Goal: Task Accomplishment & Management: Use online tool/utility

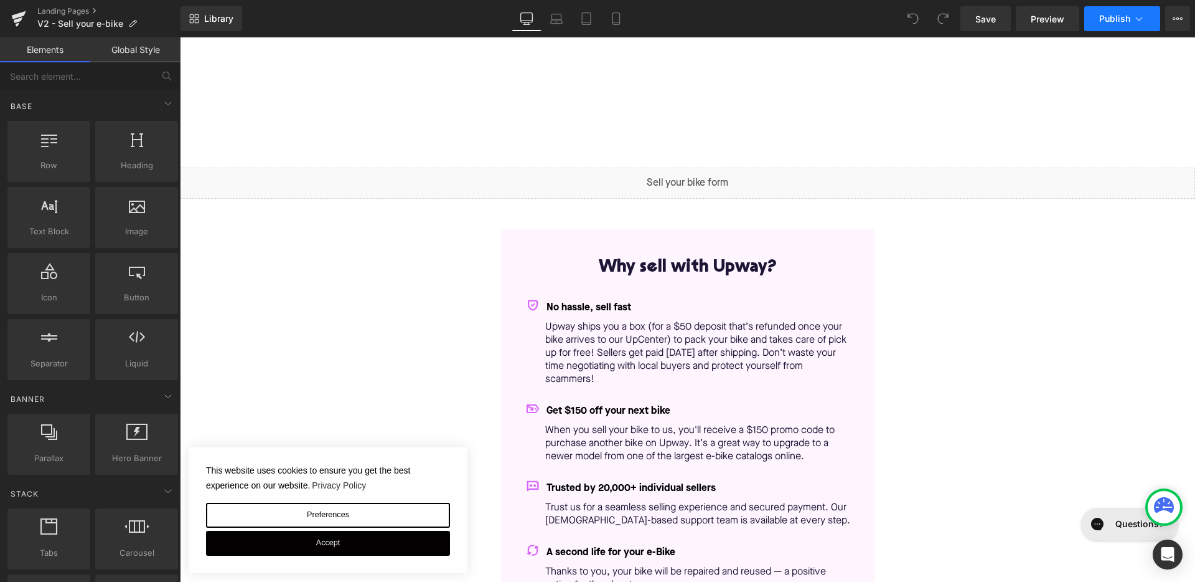
click at [1149, 19] on button "Publish" at bounding box center [1123, 18] width 76 height 25
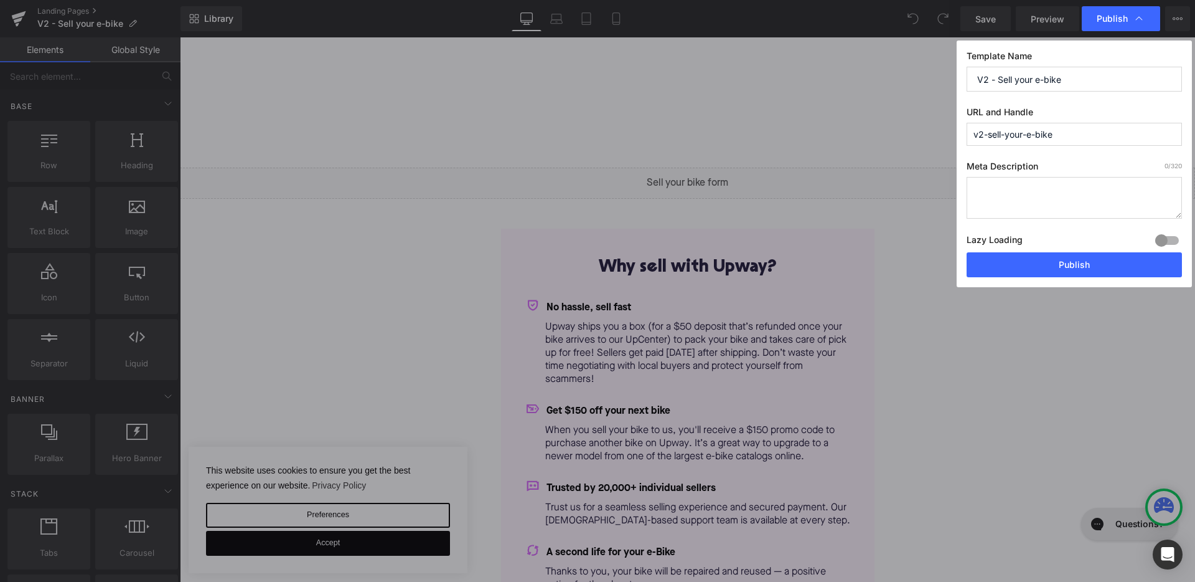
drag, startPoint x: 989, startPoint y: 132, endPoint x: 963, endPoint y: 134, distance: 26.3
click at [963, 134] on div "Template Name V2 - Sell your e-bike URL and Handle v2-sell-your-e-bike Meta Des…" at bounding box center [1074, 163] width 235 height 247
click at [1067, 133] on input "sell-your-e-bike" at bounding box center [1074, 134] width 215 height 23
type input "sell-your-e-bike-v2"
click at [1062, 263] on button "Publish" at bounding box center [1074, 264] width 215 height 25
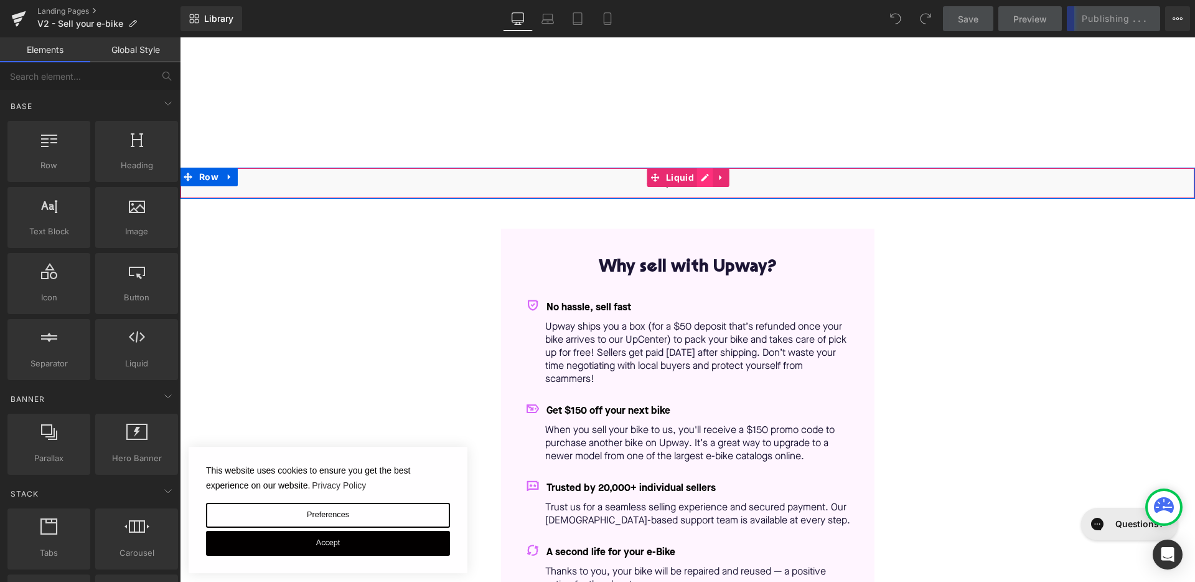
click at [700, 174] on div "Liquid" at bounding box center [687, 182] width 1015 height 31
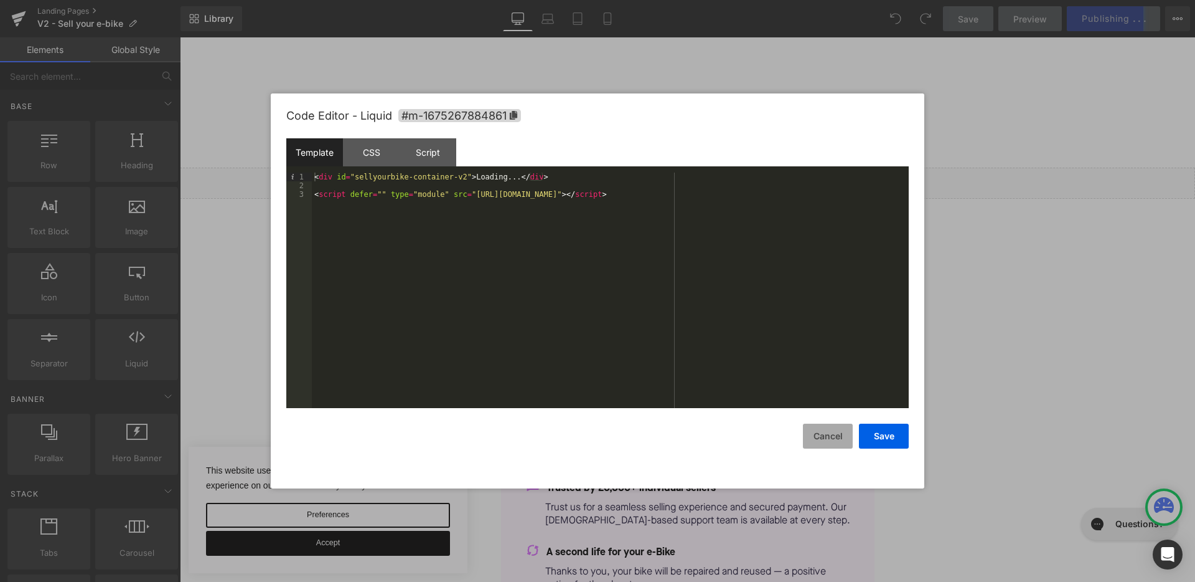
click at [819, 430] on button "Cancel" at bounding box center [828, 435] width 50 height 25
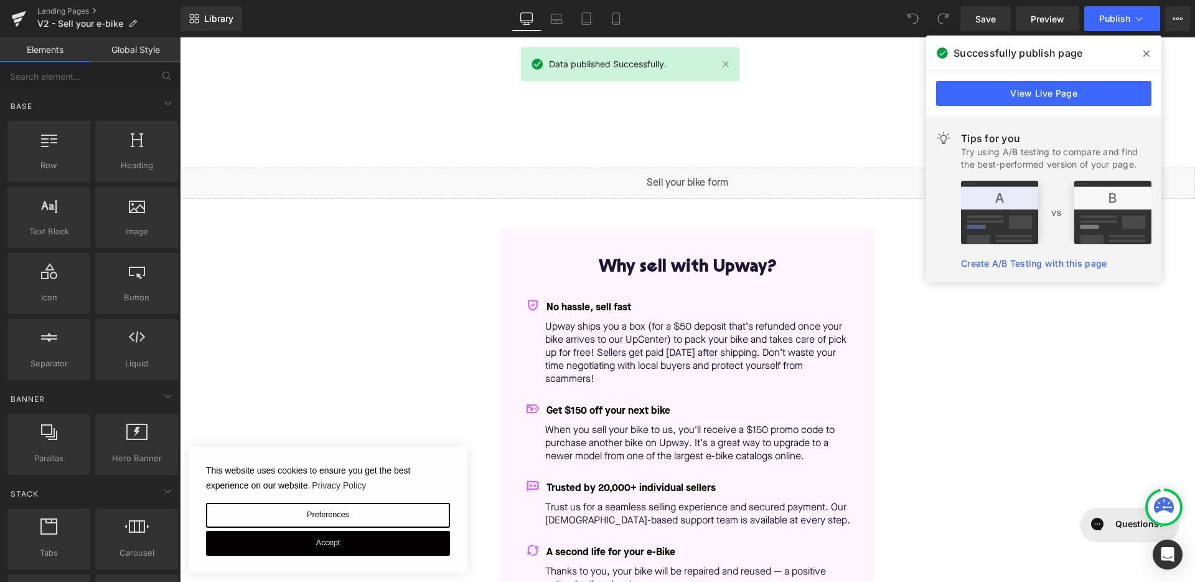
click at [1148, 54] on icon at bounding box center [1147, 54] width 6 height 10
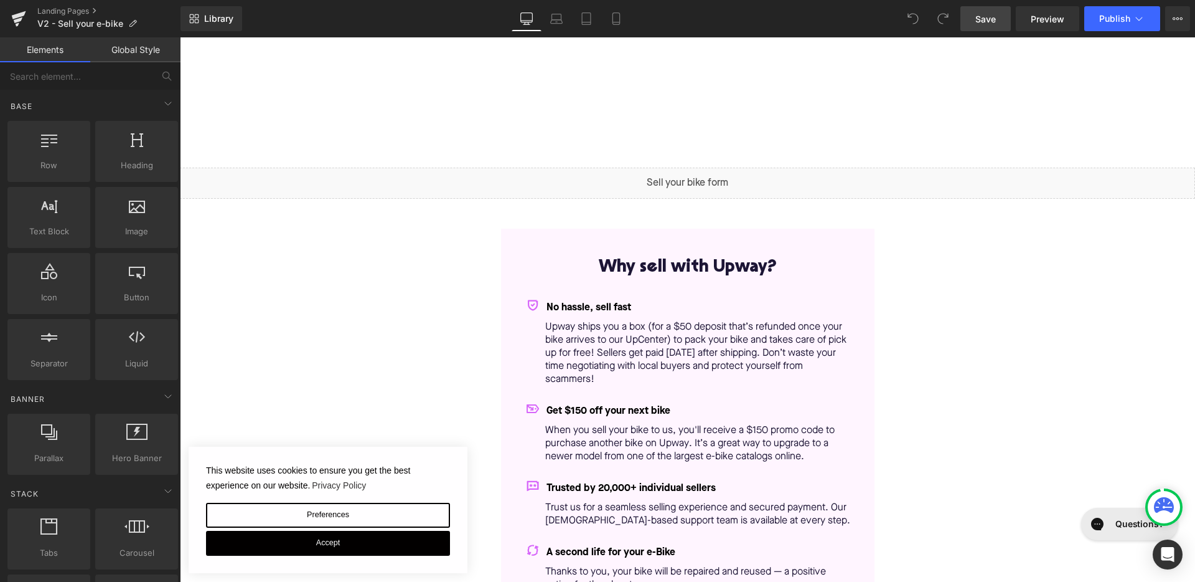
click at [996, 22] on span "Save" at bounding box center [986, 18] width 21 height 13
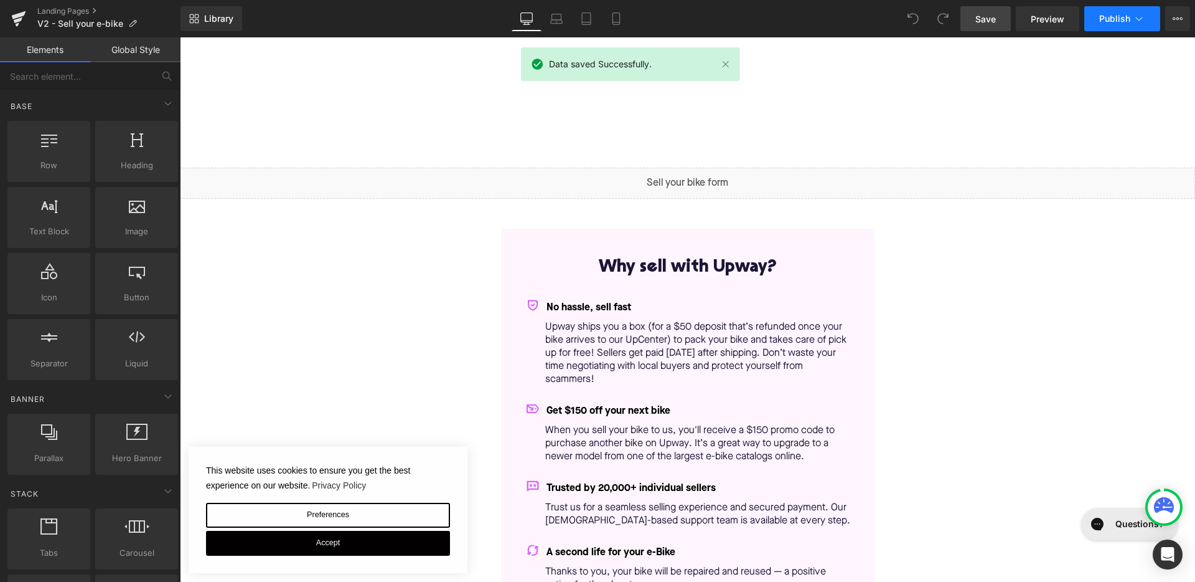
click at [1109, 21] on span "Publish" at bounding box center [1115, 19] width 31 height 10
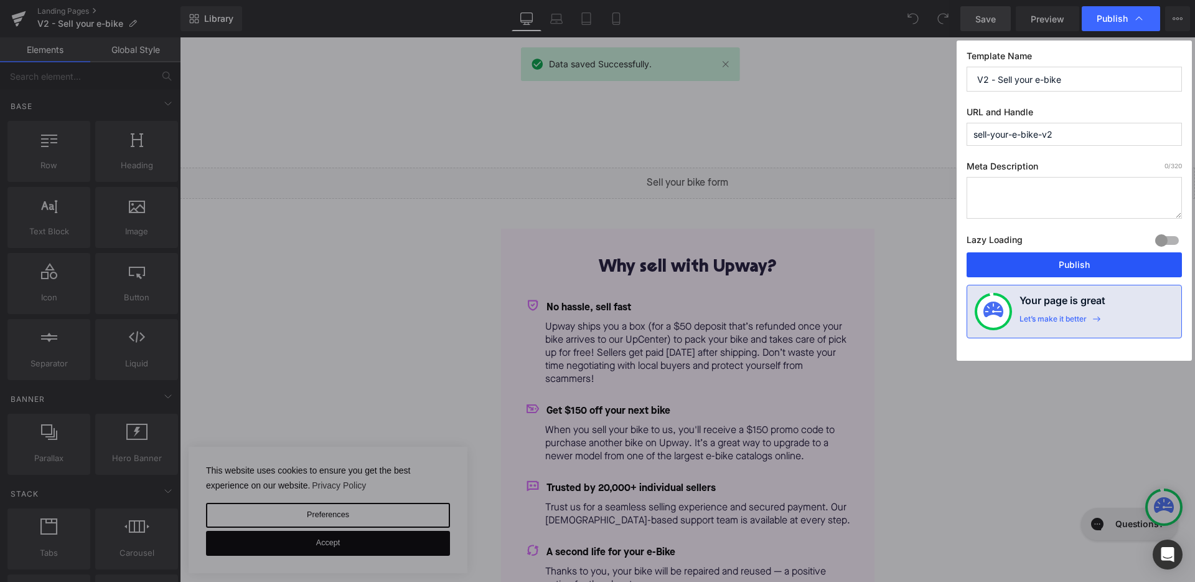
click at [1046, 268] on button "Publish" at bounding box center [1074, 264] width 215 height 25
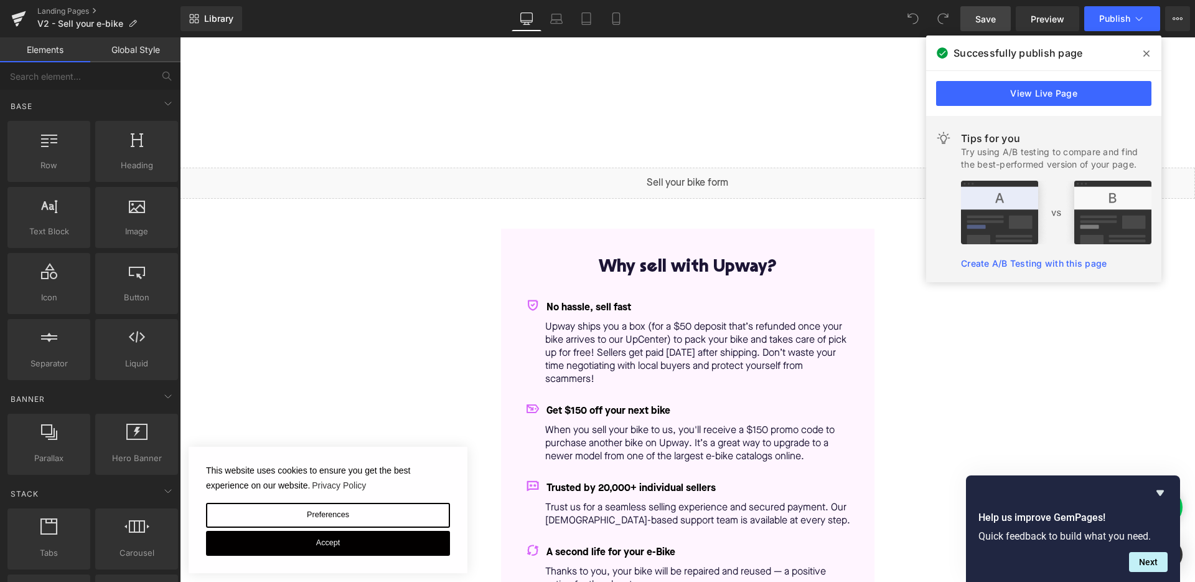
click at [1146, 57] on icon at bounding box center [1147, 54] width 6 height 10
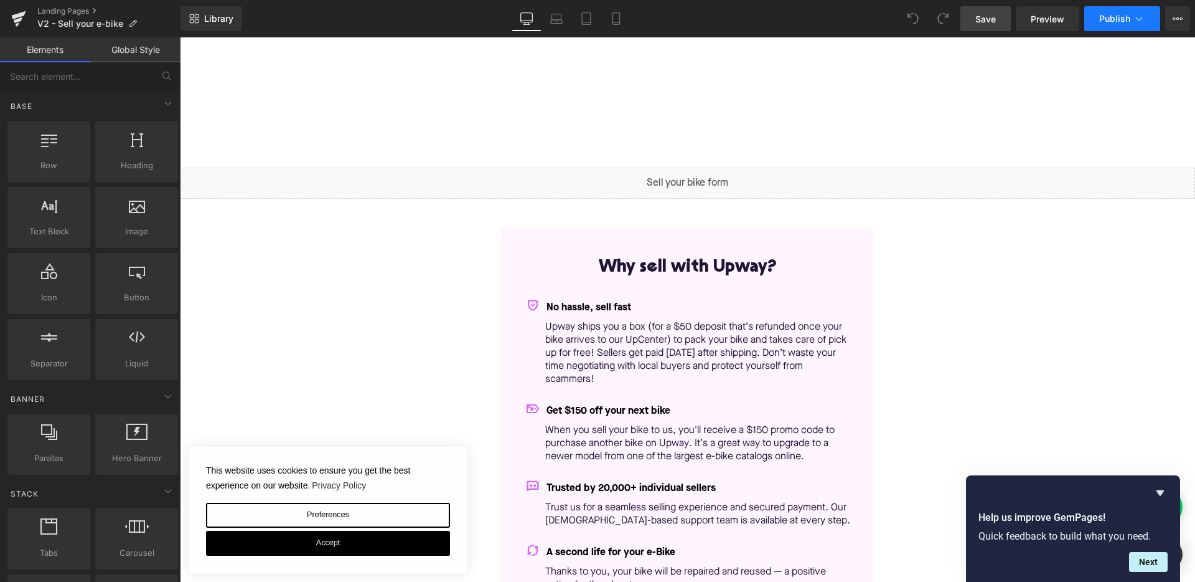
click at [1133, 10] on button "Publish" at bounding box center [1123, 18] width 76 height 25
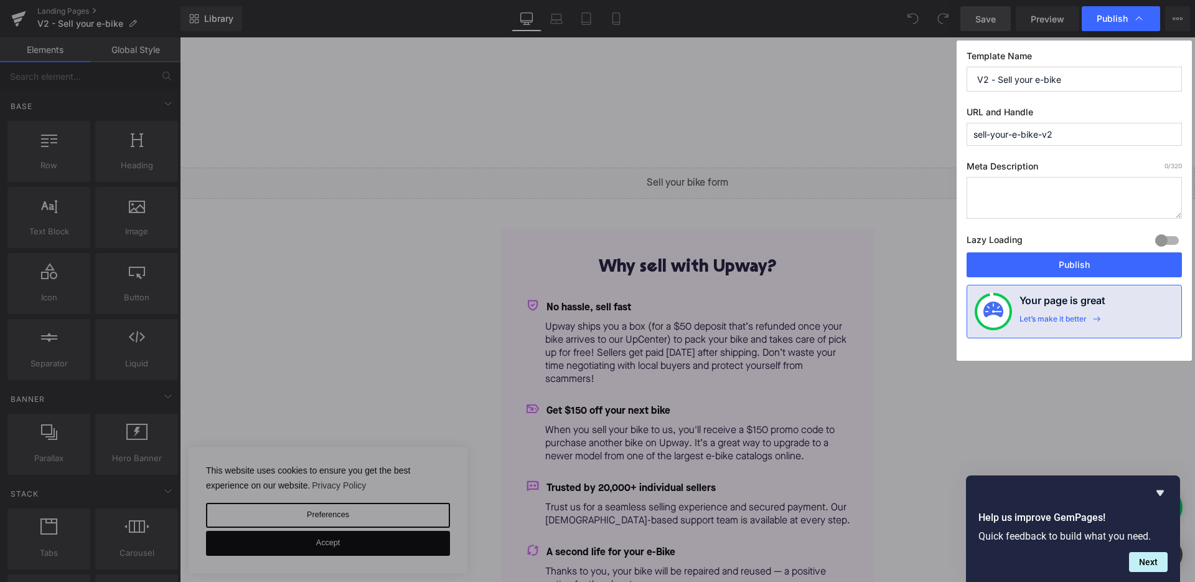
click at [1024, 135] on input "sell-your-e-bike-v2" at bounding box center [1074, 134] width 215 height 23
type input "sell-your-ebike-v2"
click at [1068, 273] on button "Publish" at bounding box center [1074, 264] width 215 height 25
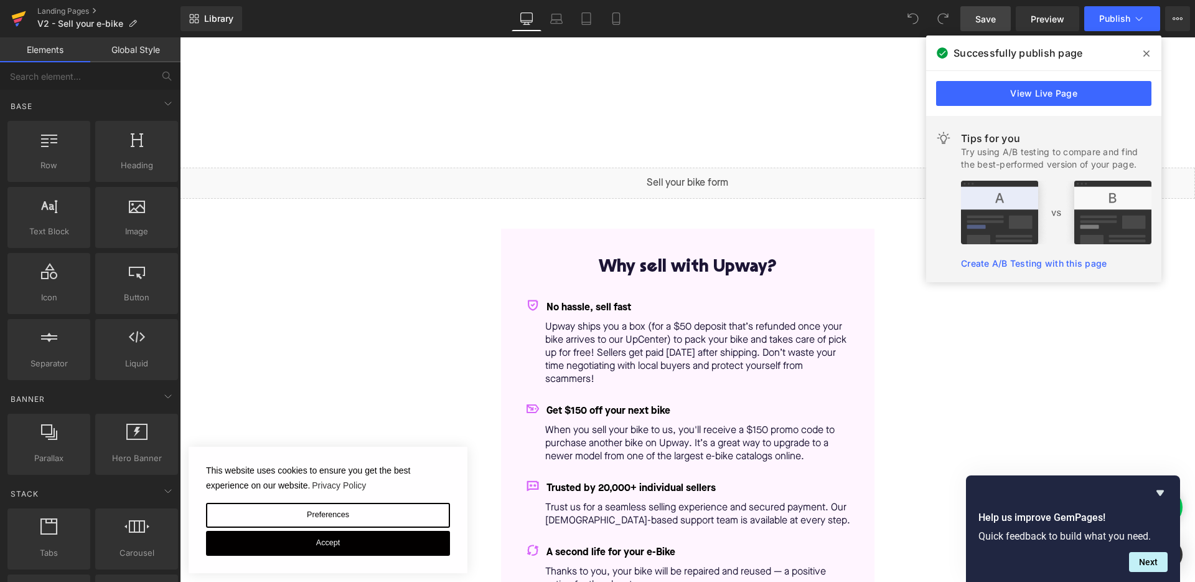
drag, startPoint x: 12, startPoint y: 16, endPoint x: 35, endPoint y: 9, distance: 23.6
click at [13, 16] on icon at bounding box center [19, 15] width 14 height 8
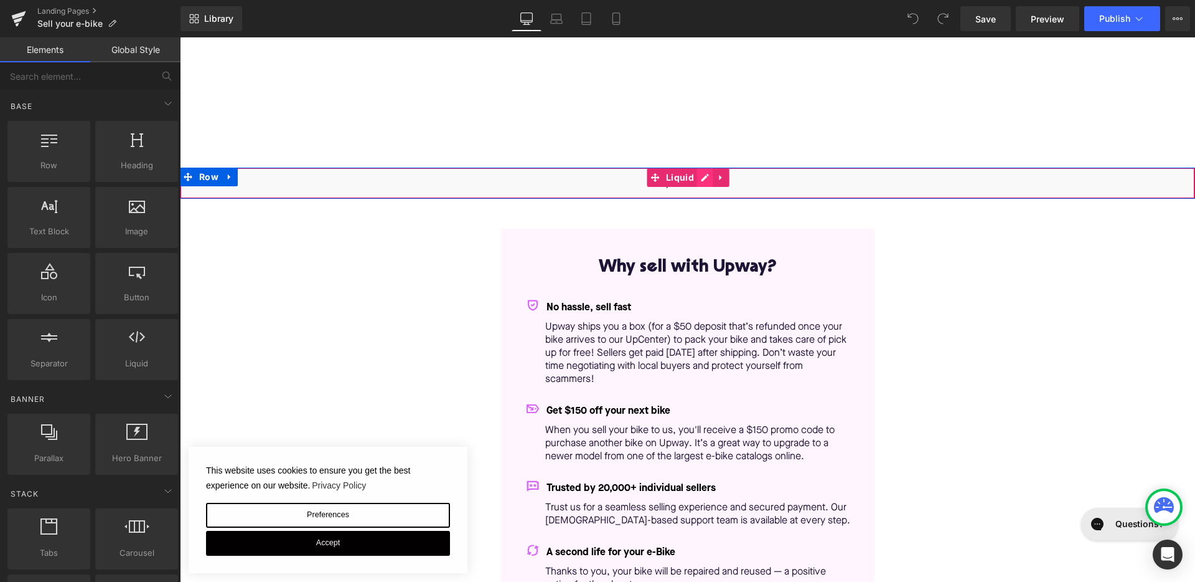
click at [695, 174] on div "Liquid" at bounding box center [687, 182] width 1015 height 31
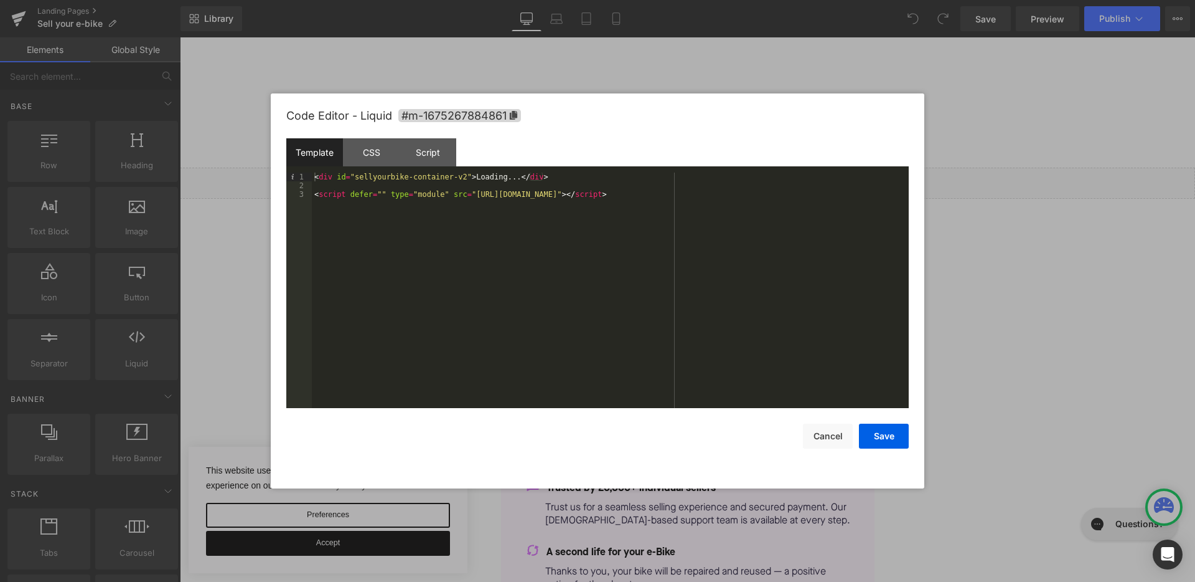
click at [468, 177] on div "< div id = "sellyourbike-container-v2" > Loading... </ div > < script defer = "…" at bounding box center [610, 298] width 597 height 253
click at [777, 194] on div "< div id = "sellyourbike-container" > Loading... </ div > < script defer = "" t…" at bounding box center [610, 298] width 597 height 253
click at [773, 191] on div "< div id = "sellyourbike-container" > Loading... </ div > < script defer = "" t…" at bounding box center [610, 298] width 597 height 253
click at [898, 440] on button "Save" at bounding box center [884, 435] width 50 height 25
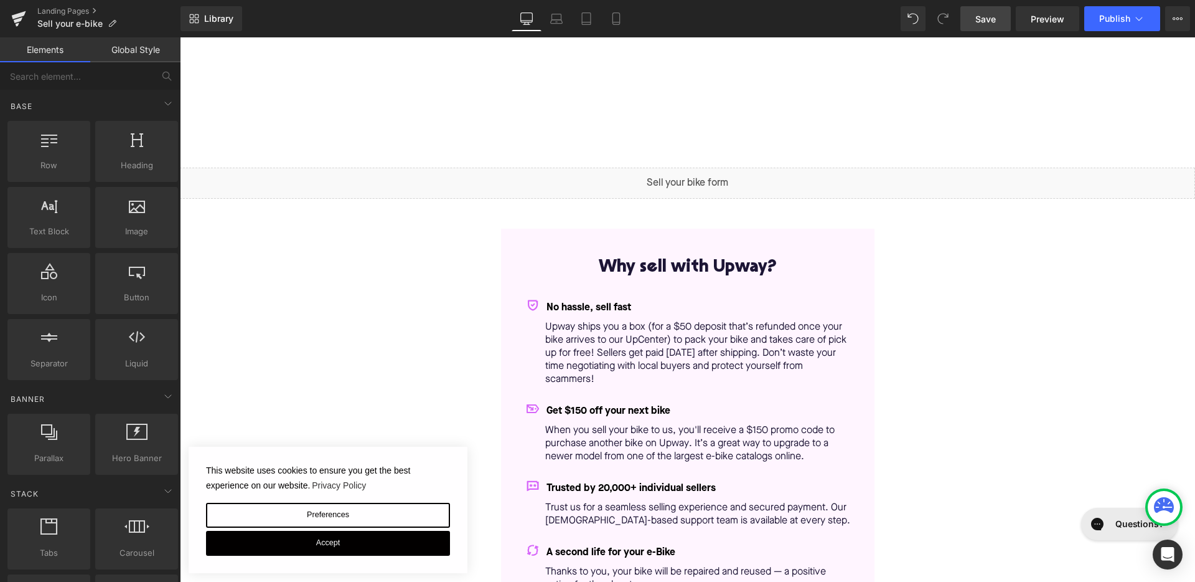
click at [986, 22] on span "Save" at bounding box center [986, 18] width 21 height 13
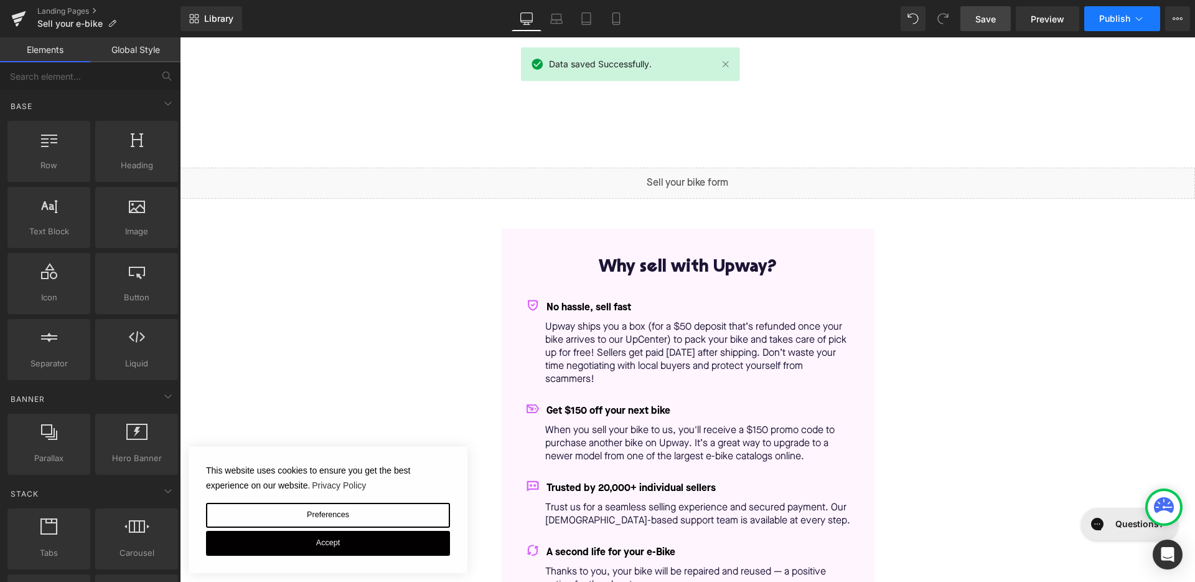
click at [1121, 20] on span "Publish" at bounding box center [1115, 19] width 31 height 10
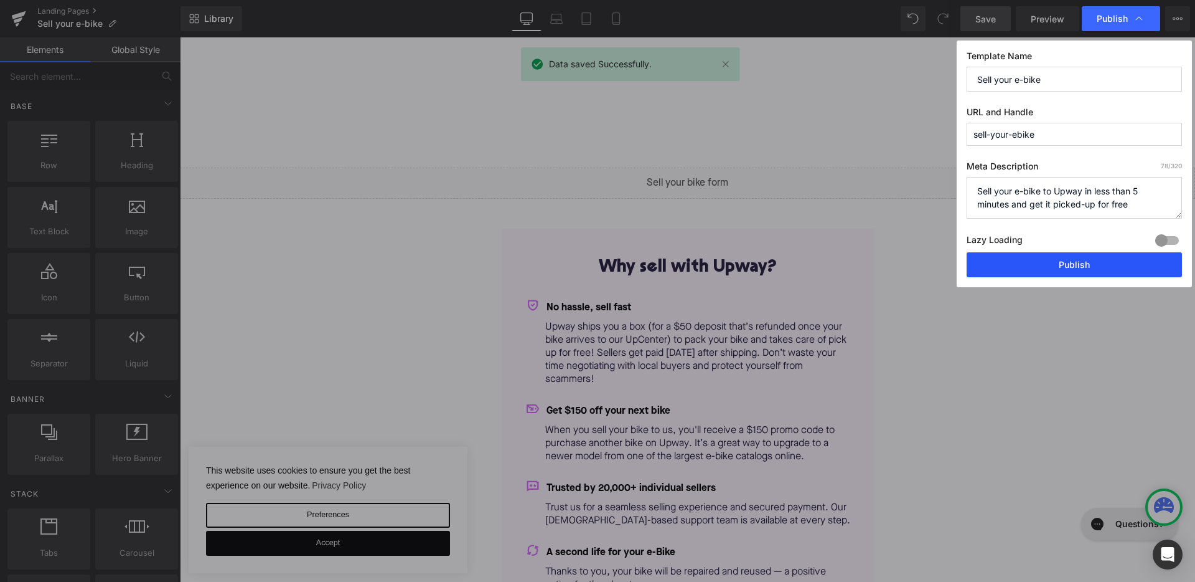
click at [1068, 268] on button "Publish" at bounding box center [1074, 264] width 215 height 25
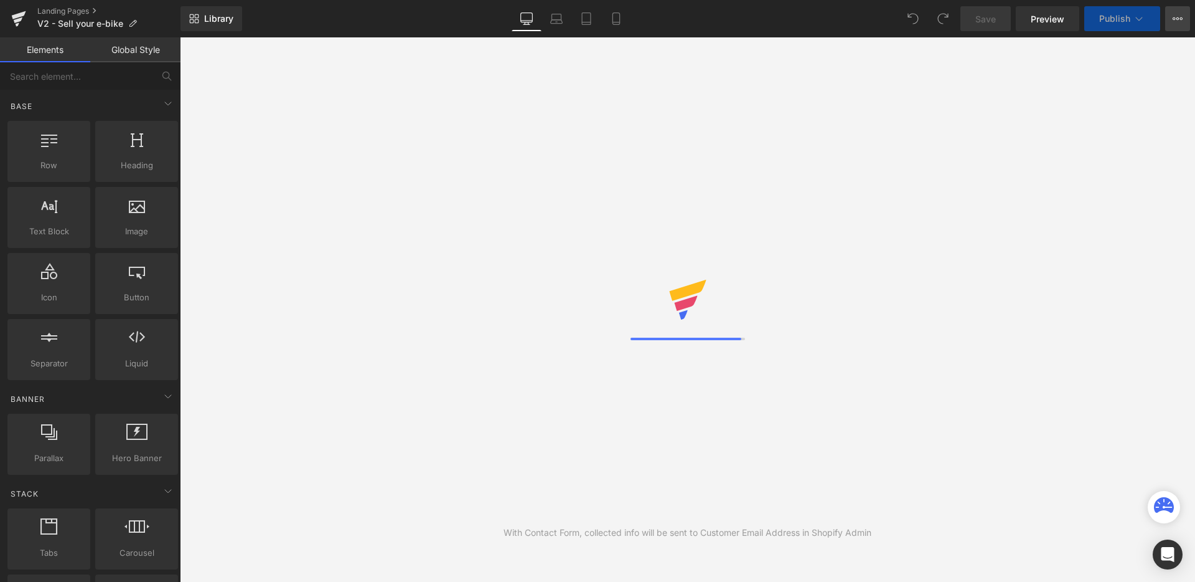
click at [1173, 22] on icon at bounding box center [1178, 19] width 10 height 10
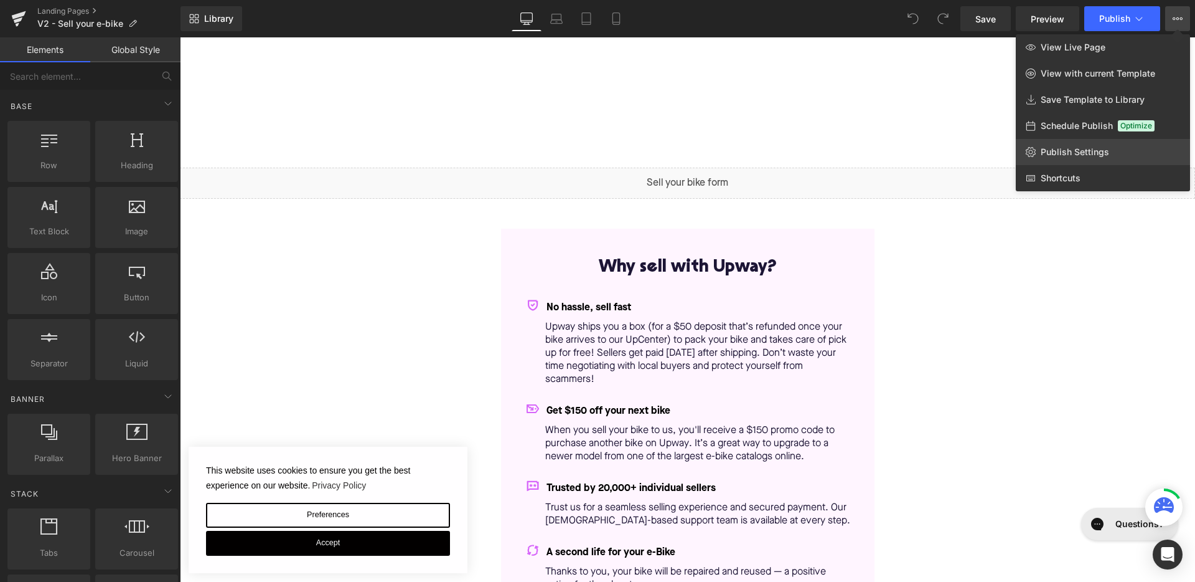
click at [1087, 149] on span "Publish Settings" at bounding box center [1075, 151] width 68 height 11
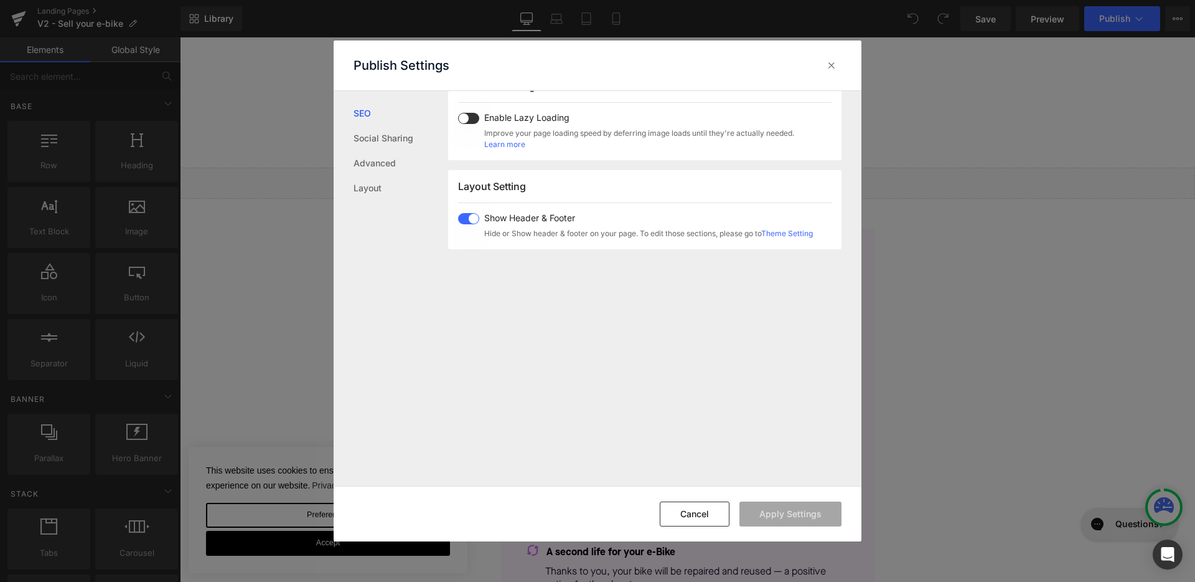
scroll to position [674, 0]
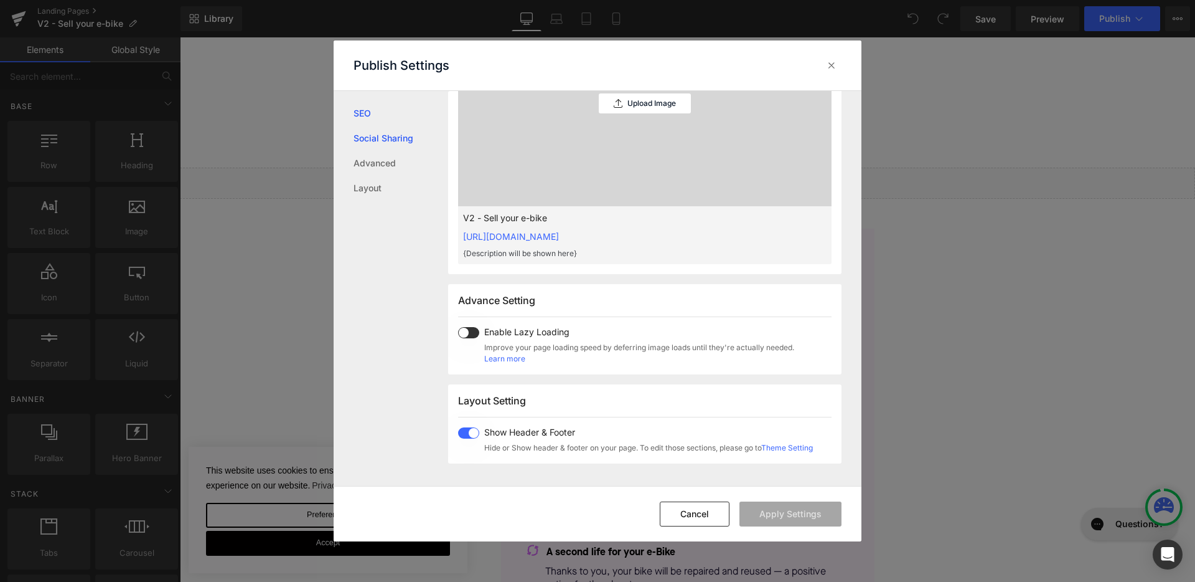
click at [375, 138] on link "Social Sharing" at bounding box center [401, 138] width 95 height 25
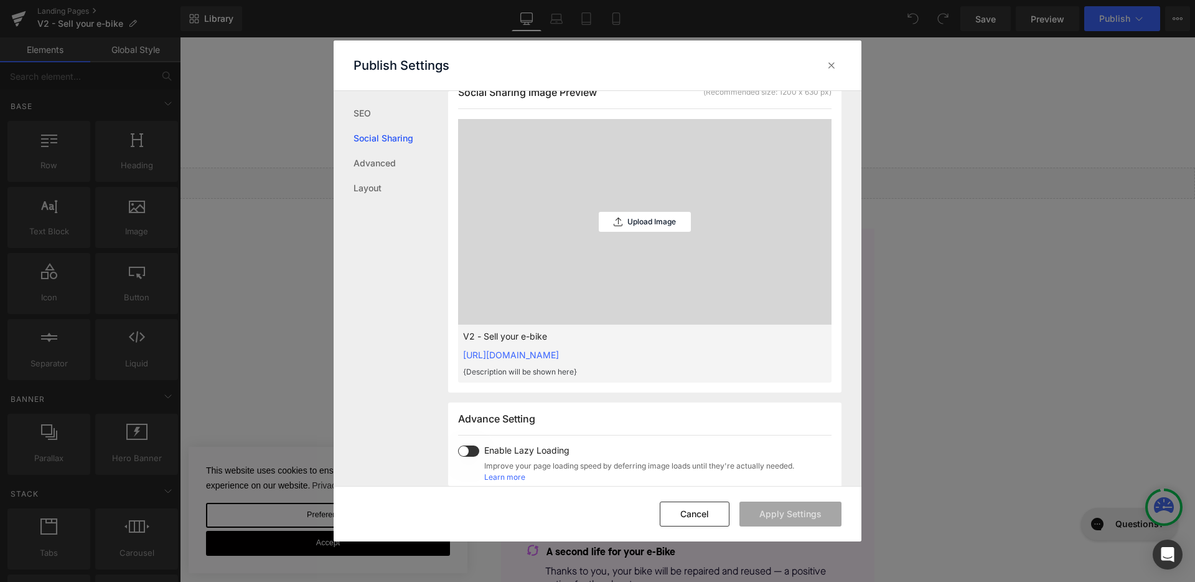
scroll to position [316, 0]
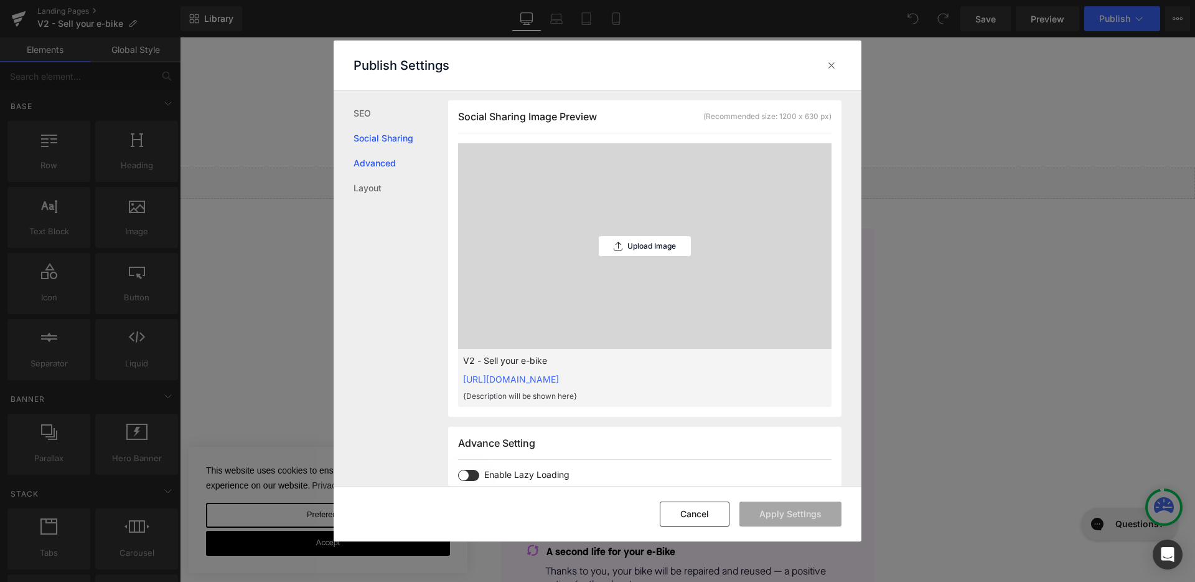
click at [359, 161] on link "Advanced" at bounding box center [401, 163] width 95 height 25
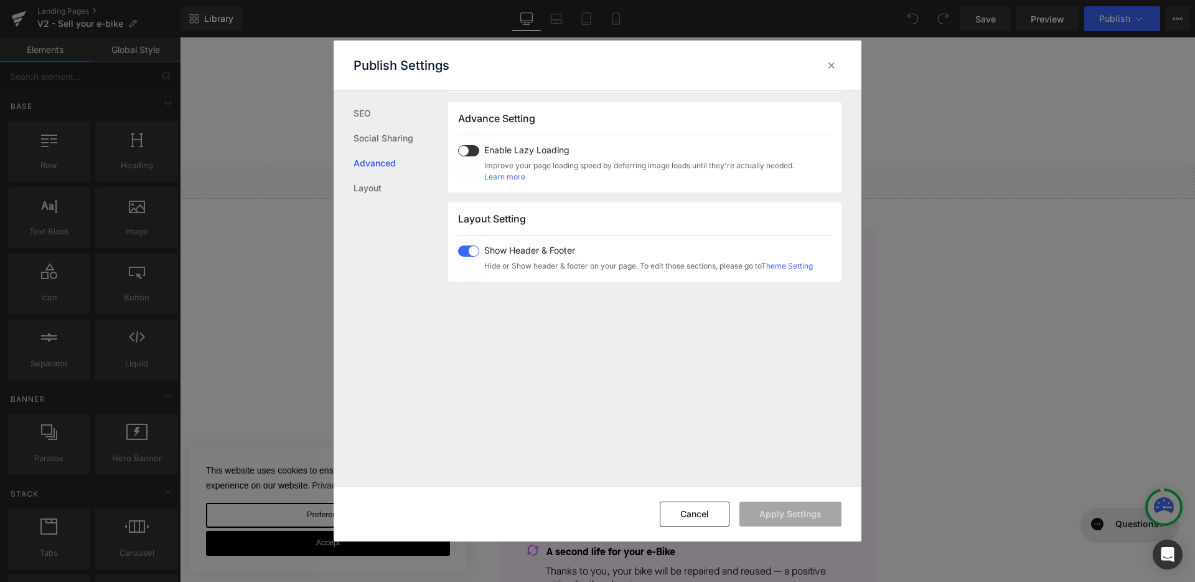
scroll to position [643, 0]
click at [379, 186] on link "Layout" at bounding box center [401, 188] width 95 height 25
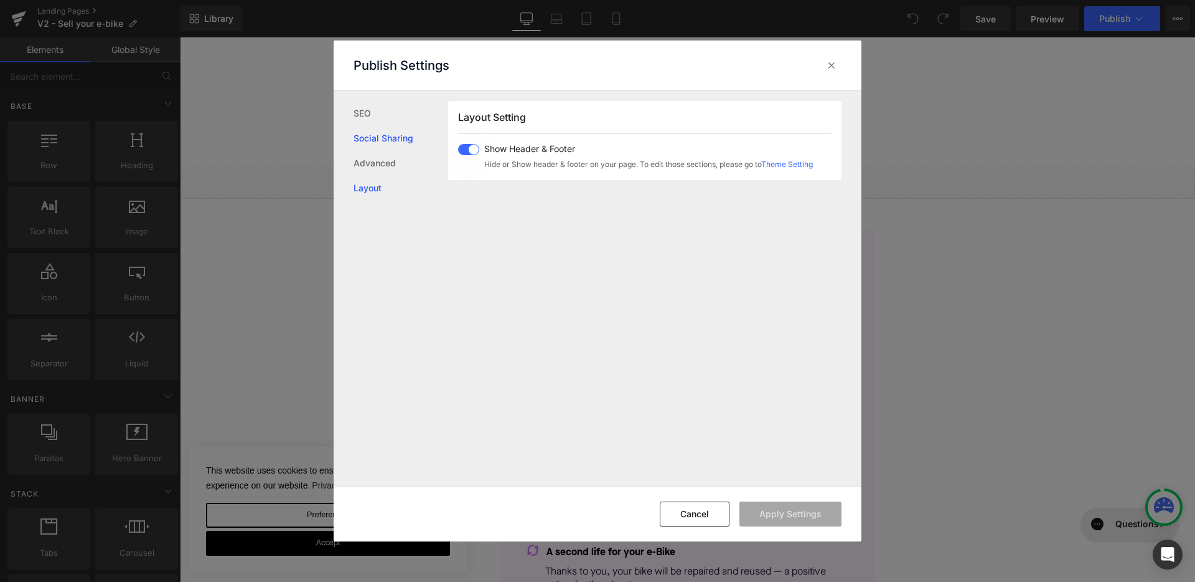
click at [377, 132] on link "Social Sharing" at bounding box center [401, 138] width 95 height 25
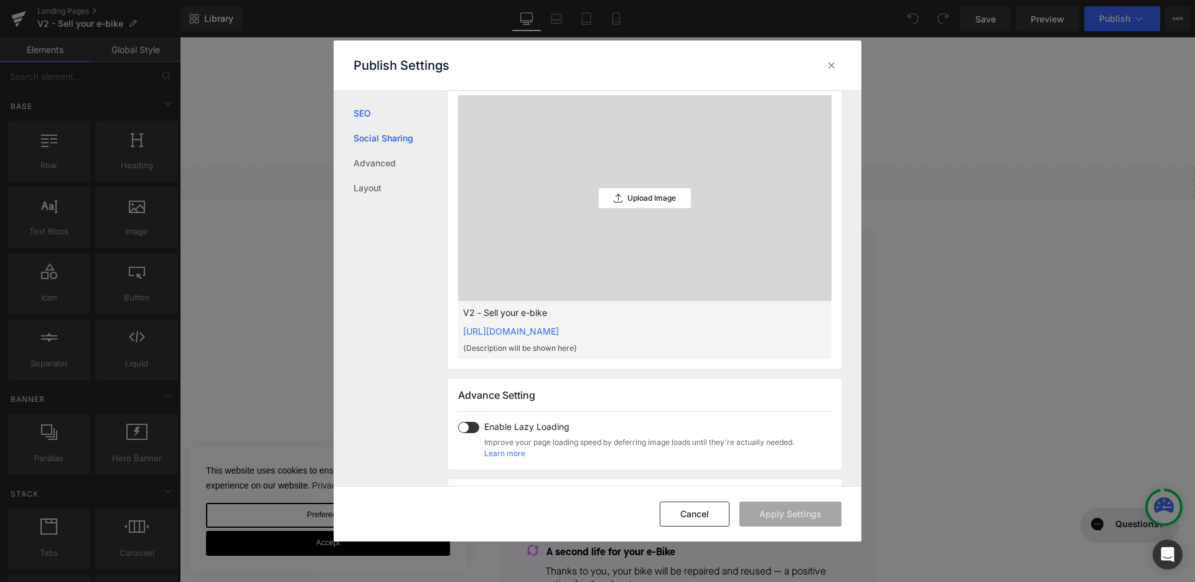
click at [375, 113] on link "SEO" at bounding box center [401, 113] width 95 height 25
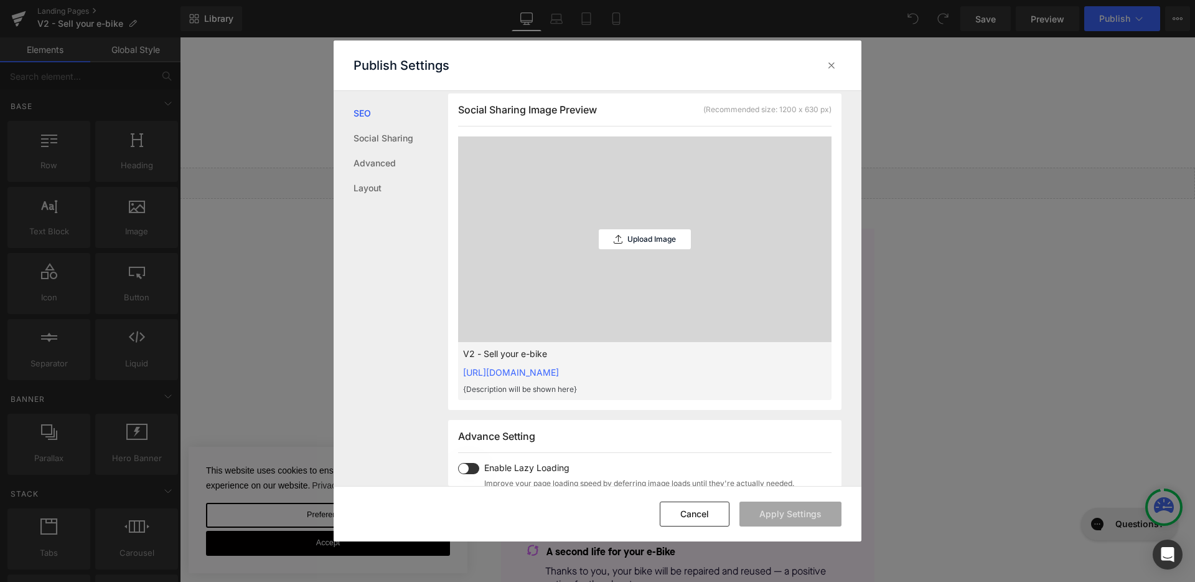
scroll to position [0, 0]
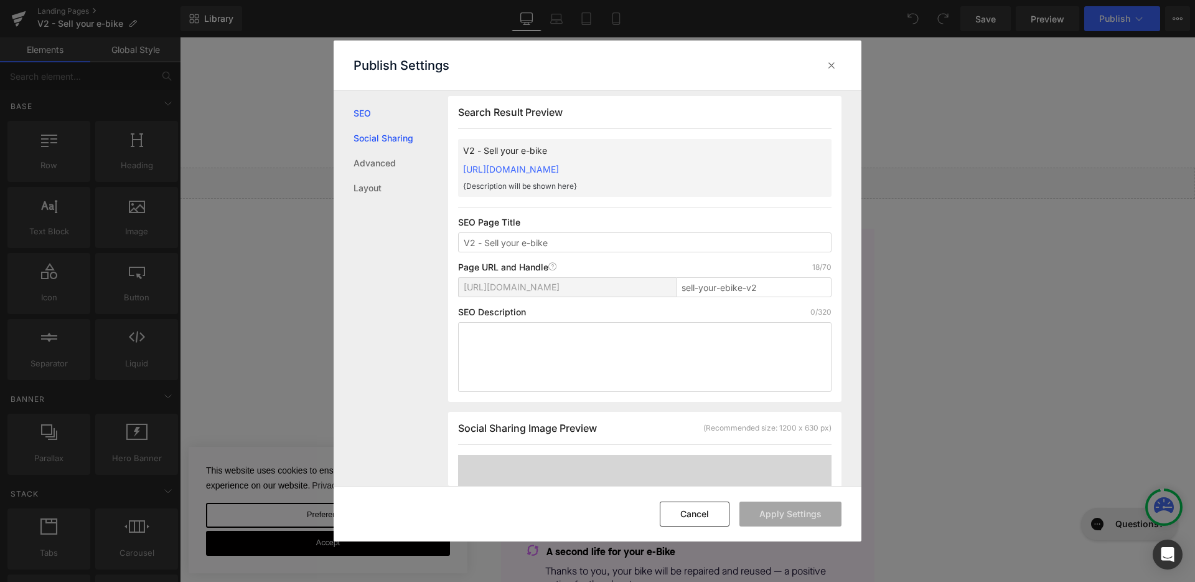
click at [390, 136] on link "Social Sharing" at bounding box center [401, 138] width 95 height 25
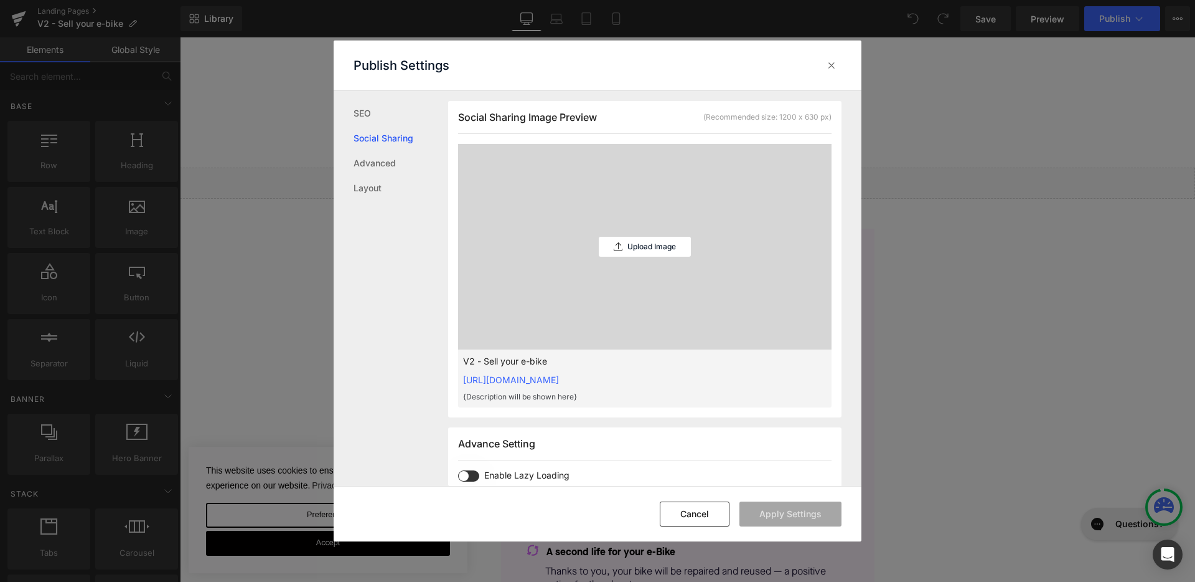
scroll to position [316, 0]
click at [837, 68] on icon at bounding box center [832, 65] width 12 height 12
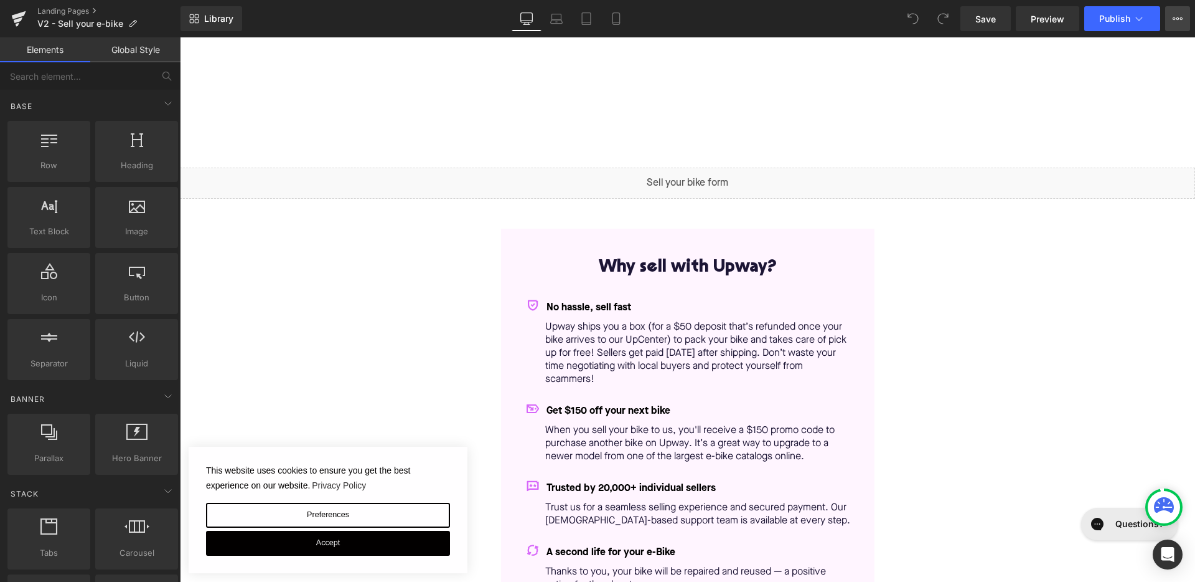
click at [1182, 14] on icon at bounding box center [1178, 19] width 10 height 10
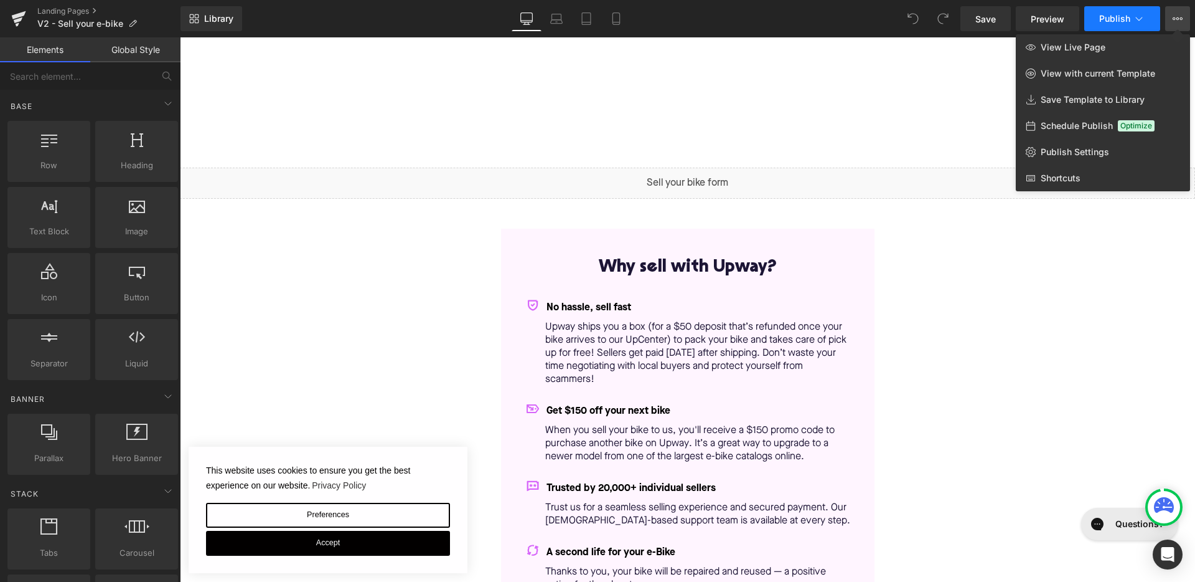
click at [1140, 16] on icon at bounding box center [1139, 18] width 12 height 12
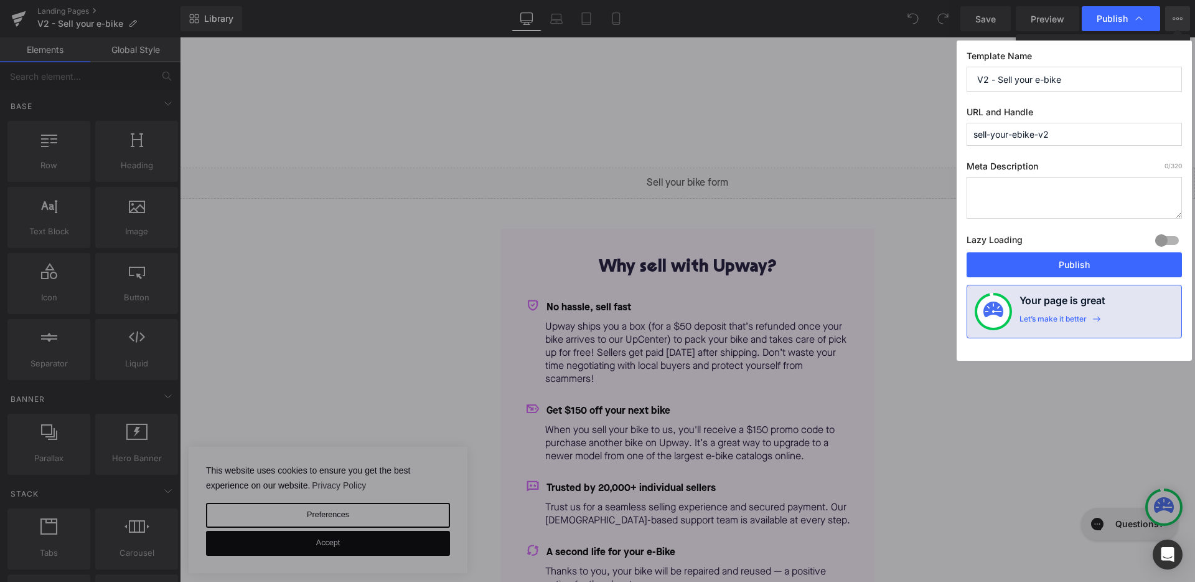
drag, startPoint x: 729, startPoint y: 143, endPoint x: 573, endPoint y: 121, distance: 157.8
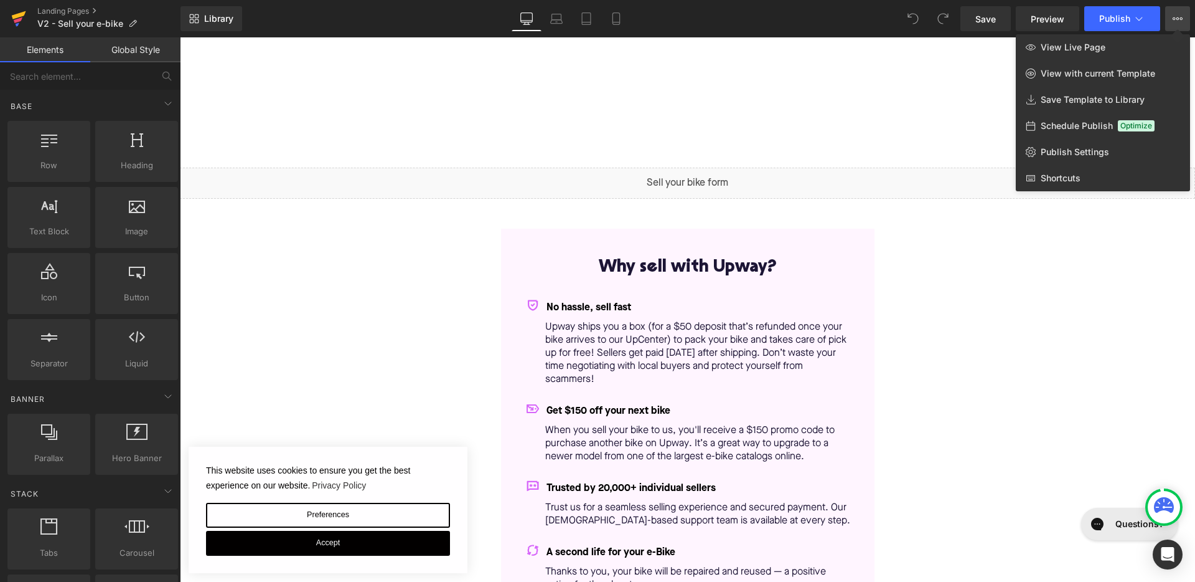
click at [16, 22] on icon at bounding box center [18, 20] width 9 height 6
